Goal: Navigation & Orientation: Find specific page/section

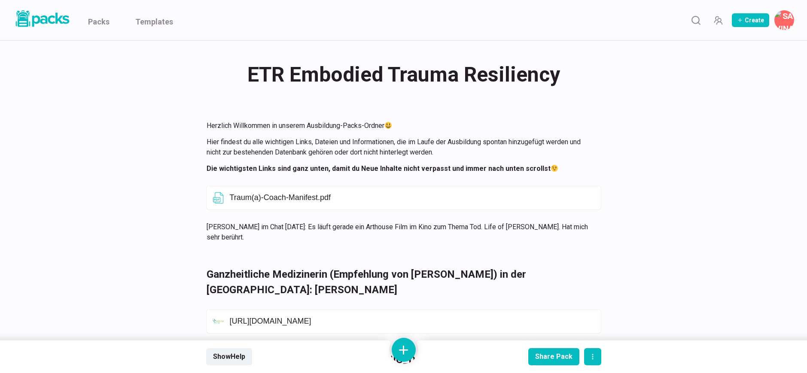
scroll to position [471, 0]
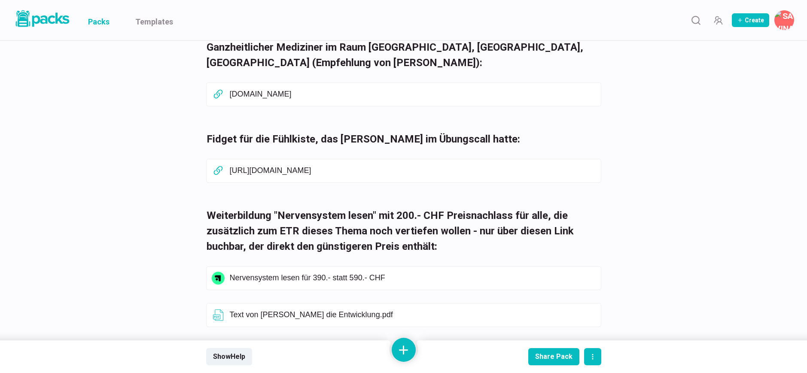
click at [101, 24] on link "Packs" at bounding box center [98, 20] width 21 height 40
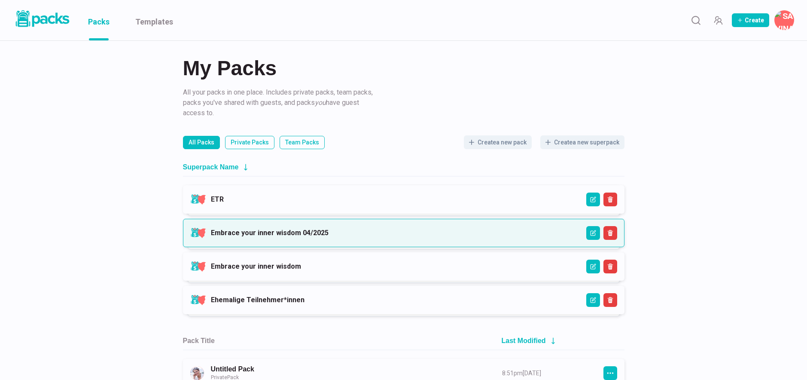
click at [319, 229] on link "Embrace your inner wisdom 04/2025" at bounding box center [270, 233] width 118 height 8
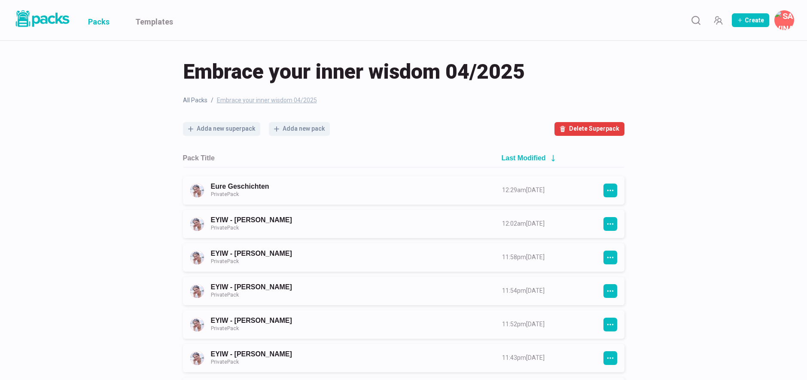
click at [101, 22] on link "Packs" at bounding box center [98, 20] width 21 height 40
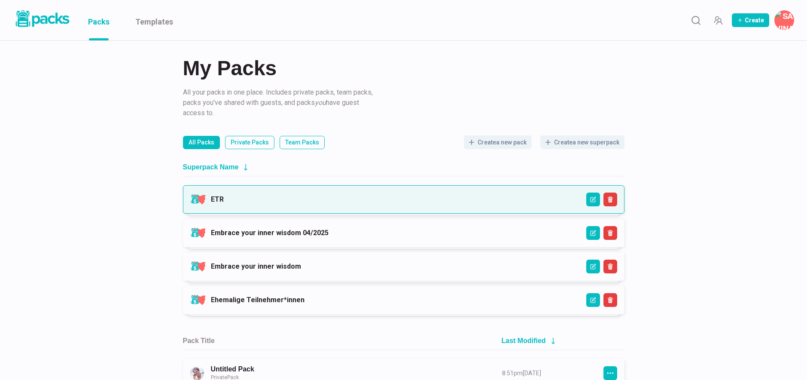
click at [224, 203] on link "ETR" at bounding box center [217, 199] width 13 height 8
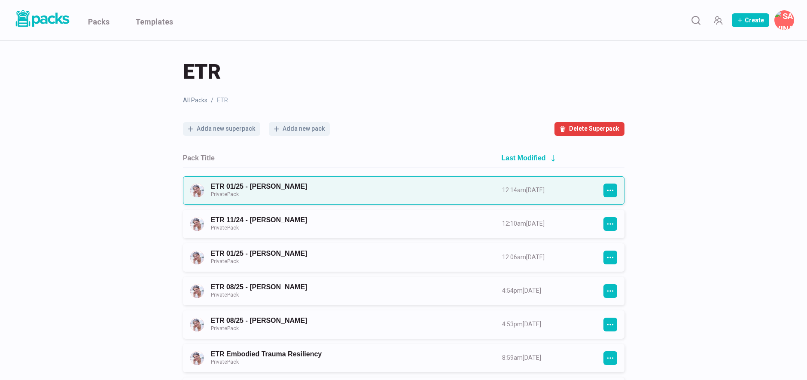
click at [331, 195] on link "ETR 01/25 - [PERSON_NAME] Private Pack" at bounding box center [349, 190] width 276 height 16
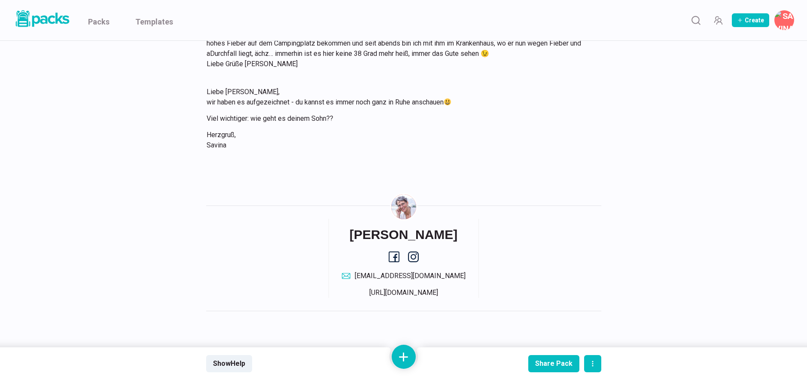
scroll to position [6962, 0]
